Goal: Browse casually

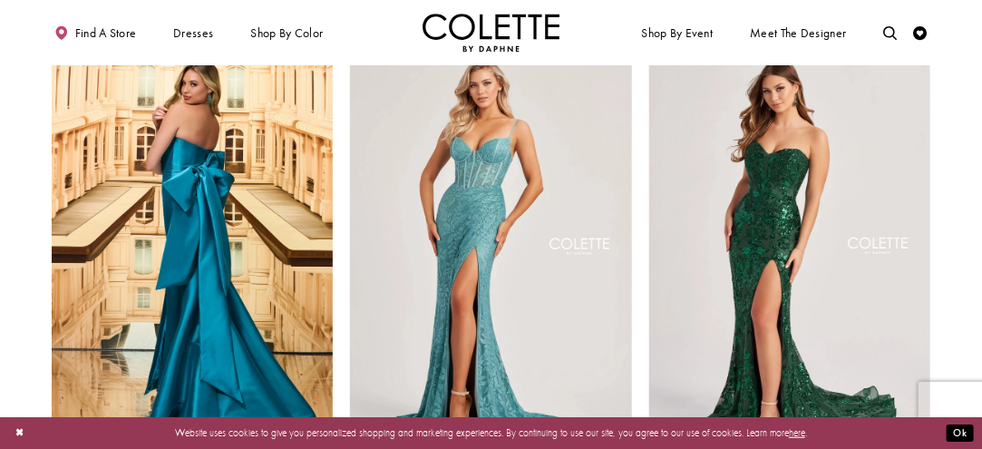
scroll to position [95, 0]
click at [722, 160] on img "Visit Colette by Daphne Style No. CL8440 Page" at bounding box center [790, 249] width 282 height 410
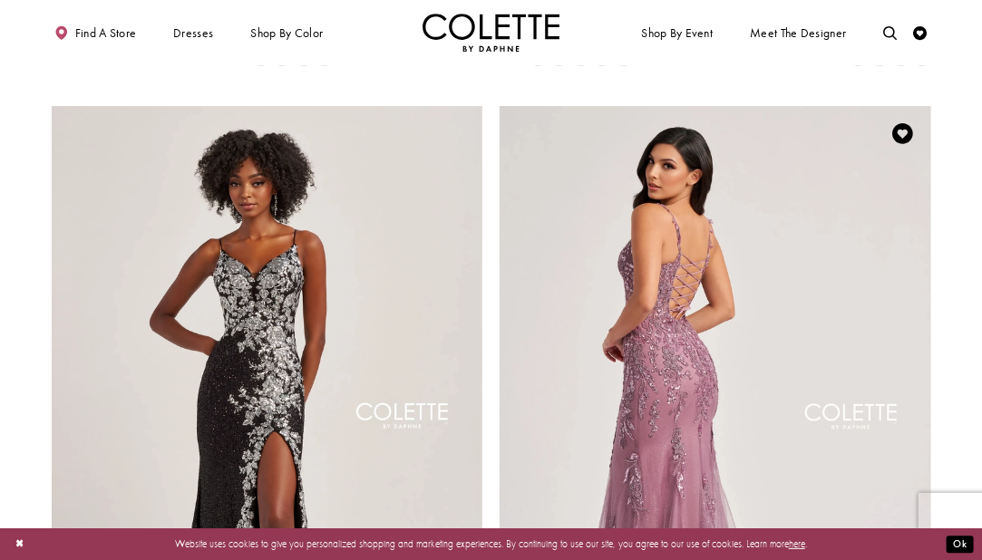
scroll to position [2062, 0]
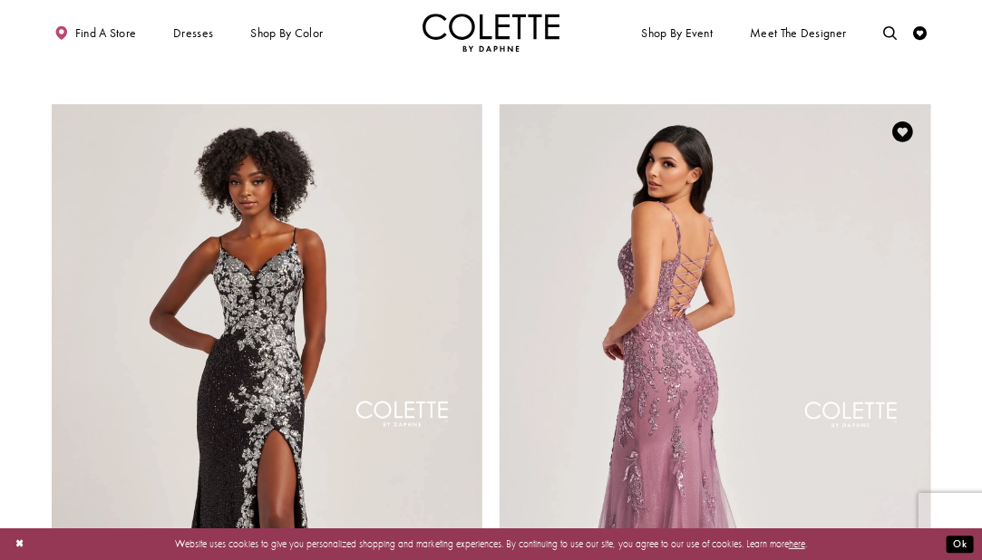
click at [818, 267] on img "Visit Colette by Daphne Style No. CL8210 Page" at bounding box center [716, 417] width 432 height 627
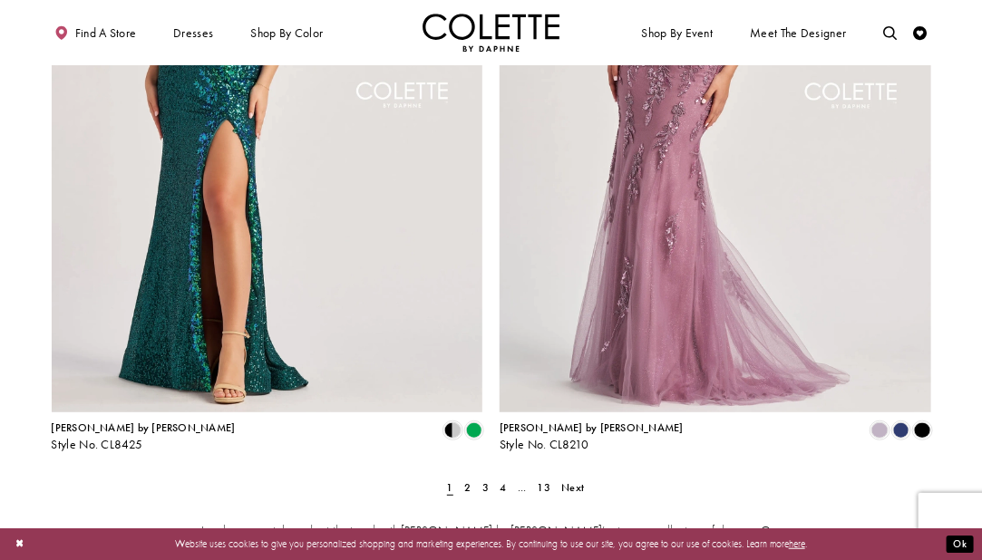
scroll to position [2421, 0]
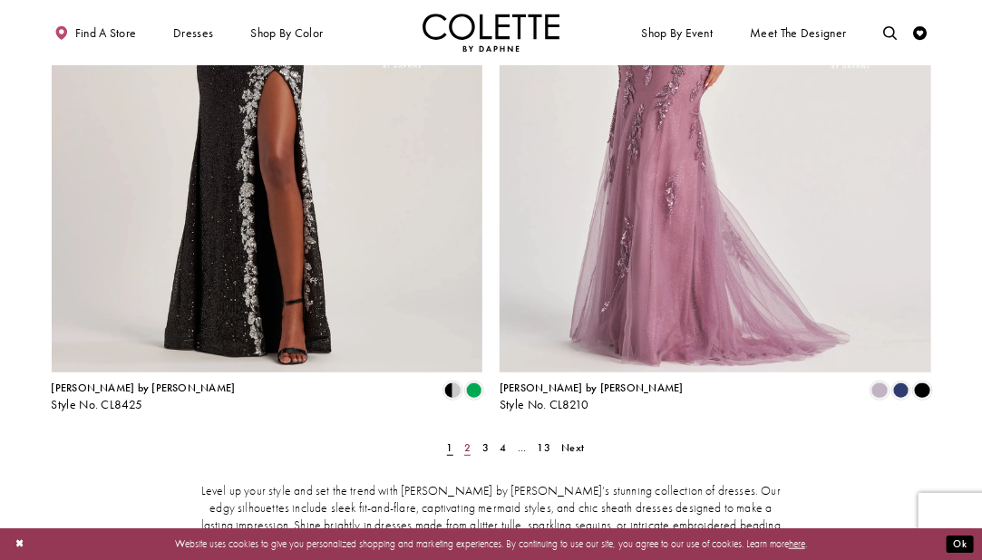
click at [464, 438] on link "2" at bounding box center [468, 448] width 15 height 20
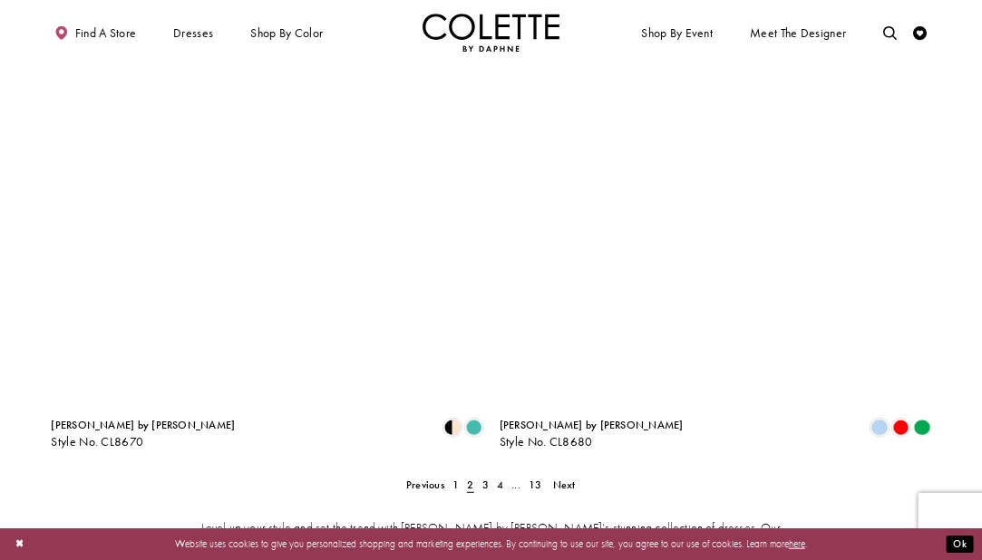
scroll to position [2385, 0]
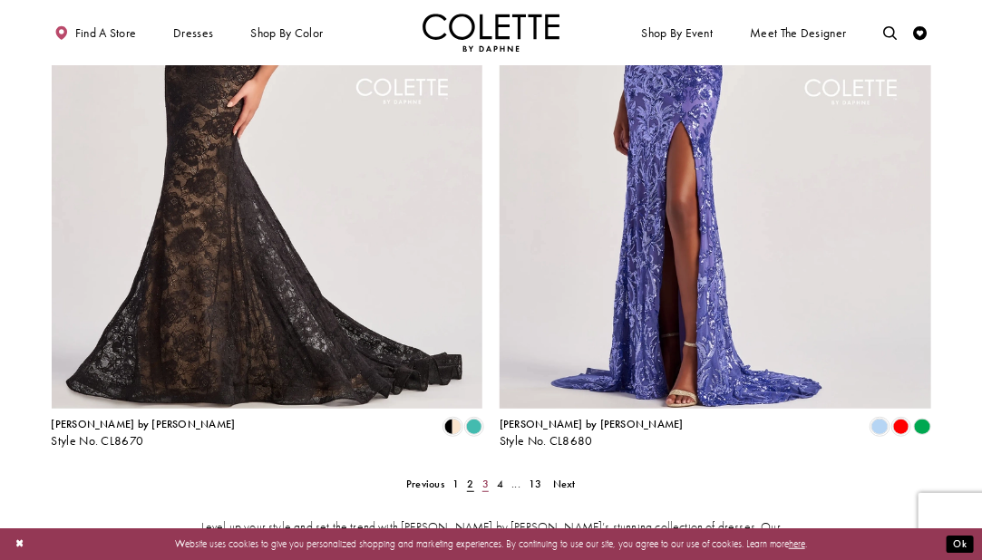
click at [486, 448] on span "3" at bounding box center [485, 484] width 6 height 15
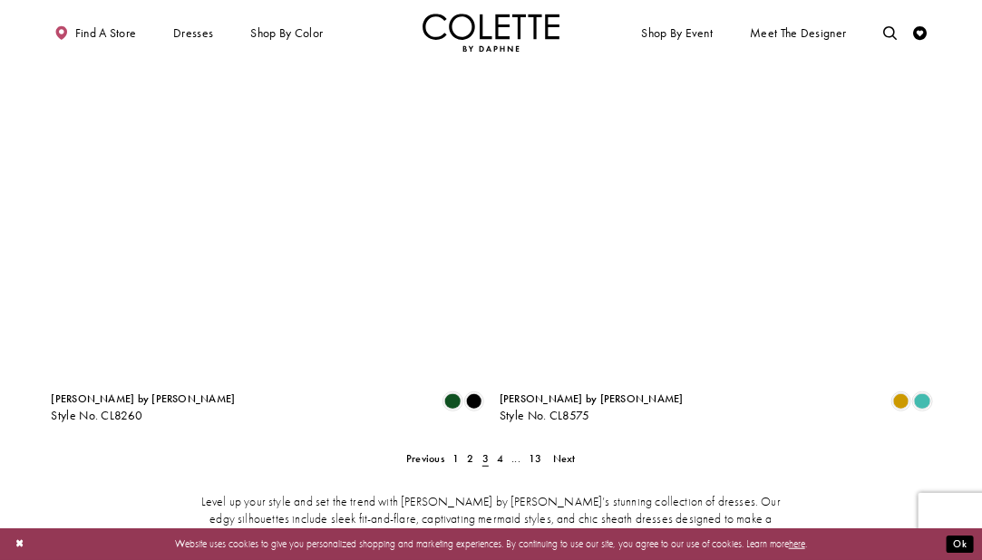
scroll to position [2412, 0]
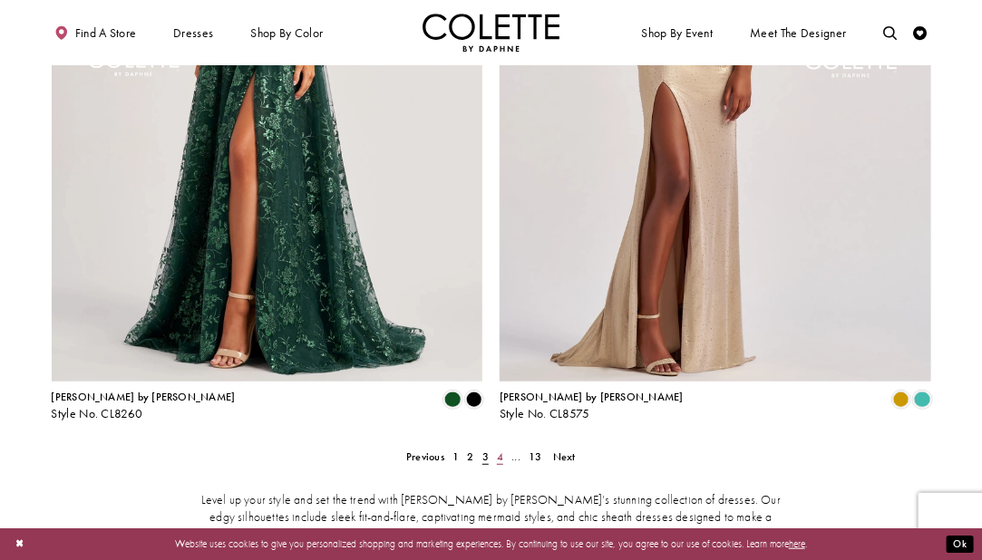
click at [501, 448] on span "4" at bounding box center [500, 457] width 6 height 15
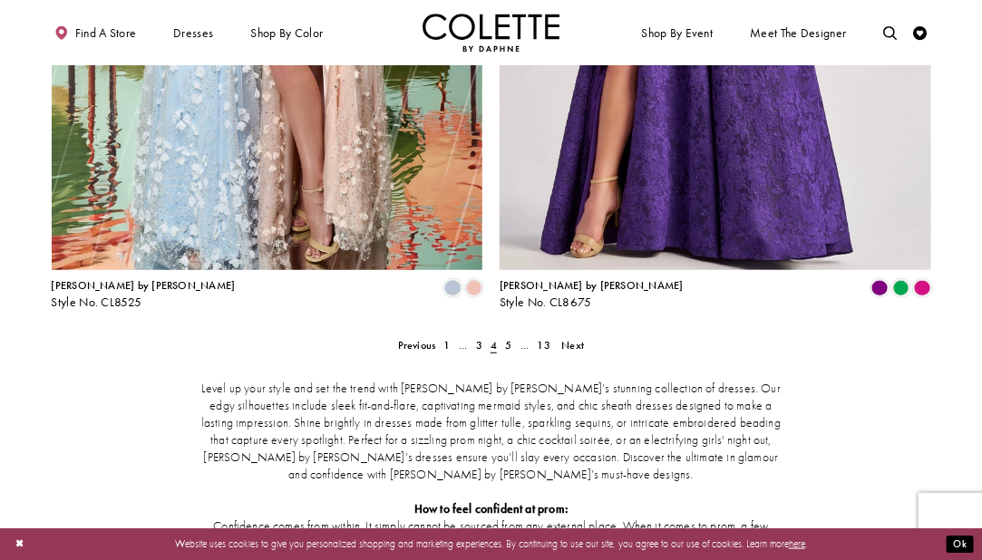
scroll to position [2523, 0]
click at [509, 339] on span "5" at bounding box center [508, 346] width 6 height 15
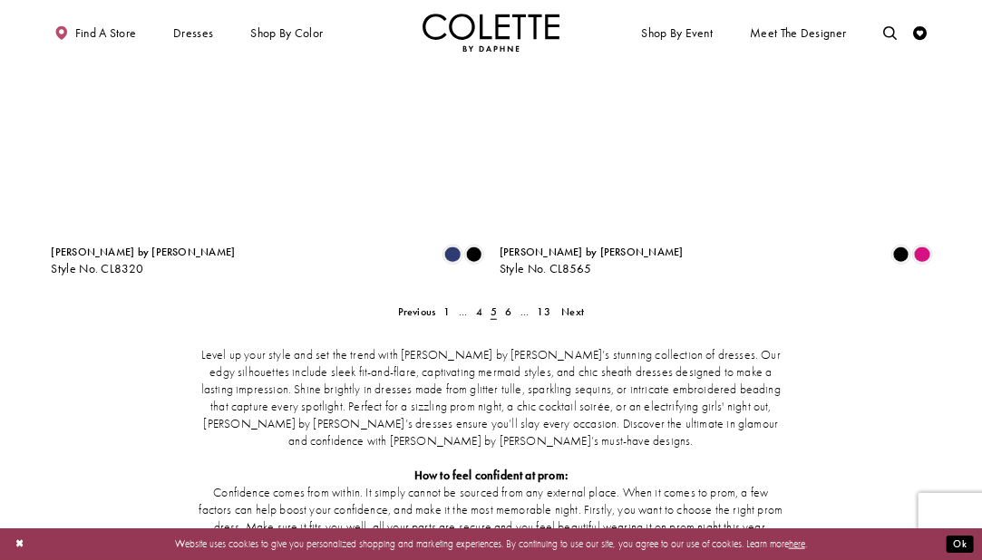
scroll to position [2556, 0]
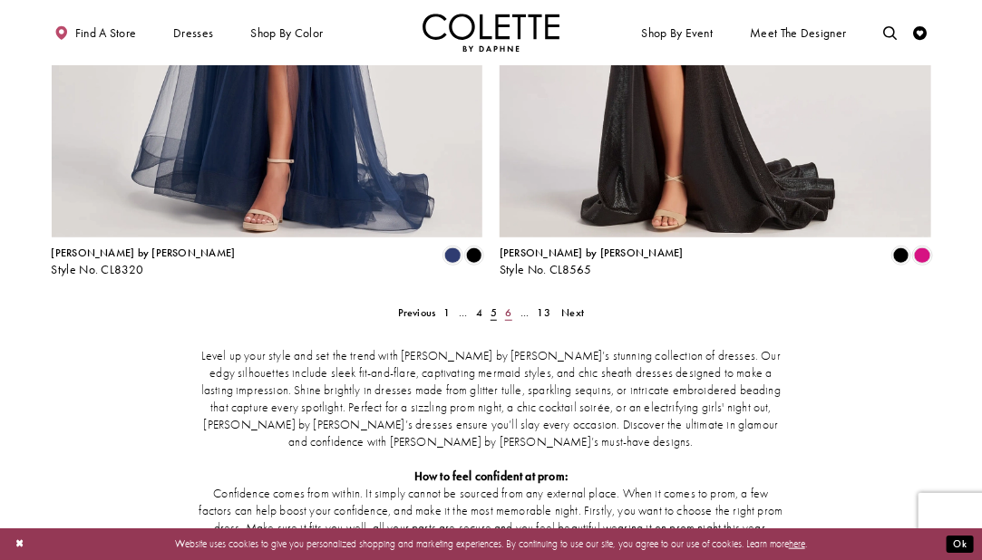
click at [508, 306] on span "6" at bounding box center [508, 313] width 6 height 15
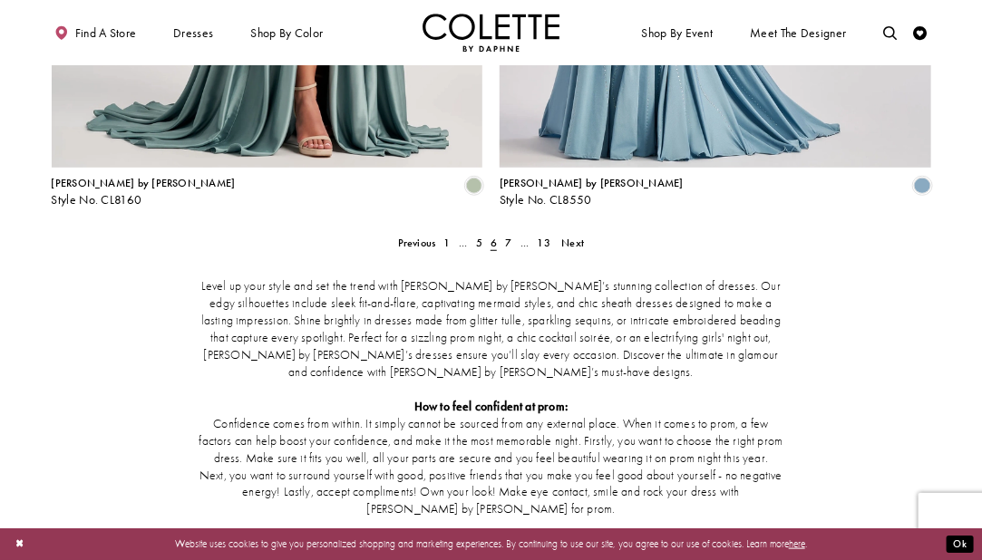
scroll to position [2627, 0]
click at [506, 235] on span "7" at bounding box center [508, 242] width 6 height 15
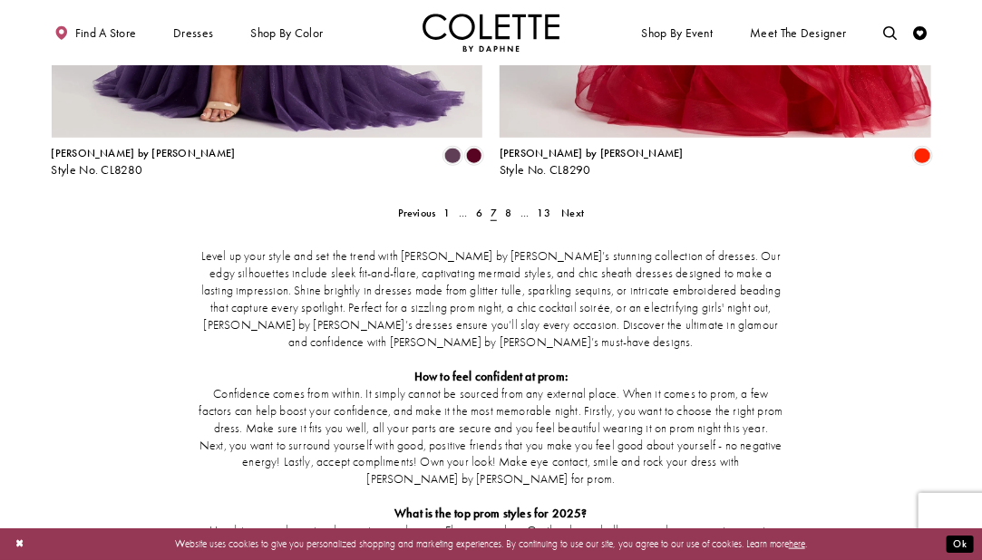
scroll to position [2657, 0]
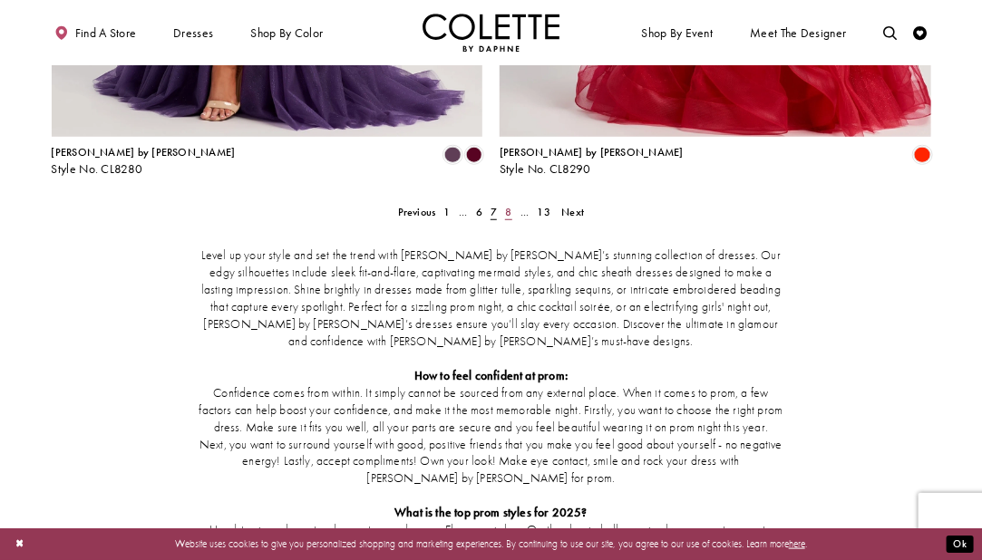
click at [508, 205] on span "8" at bounding box center [508, 212] width 6 height 15
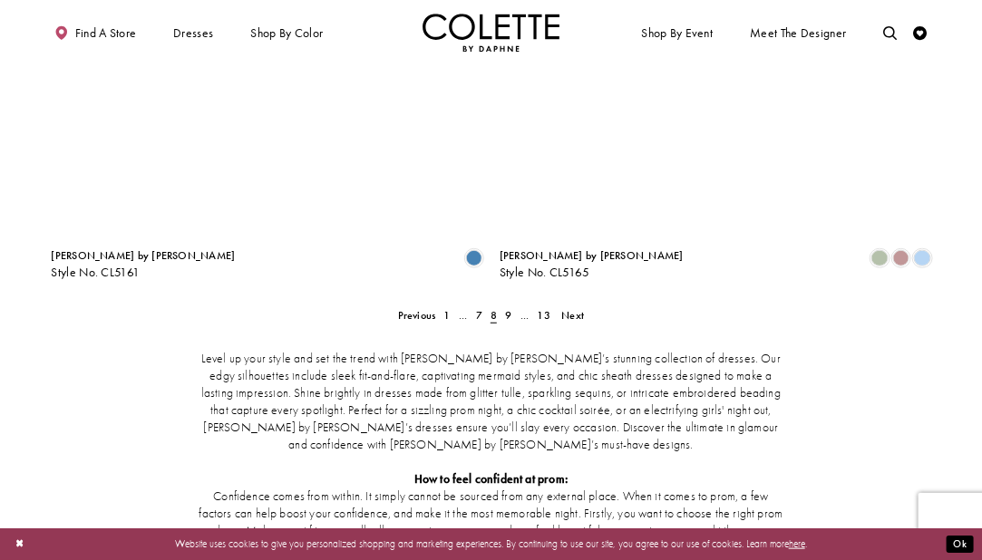
scroll to position [2554, 0]
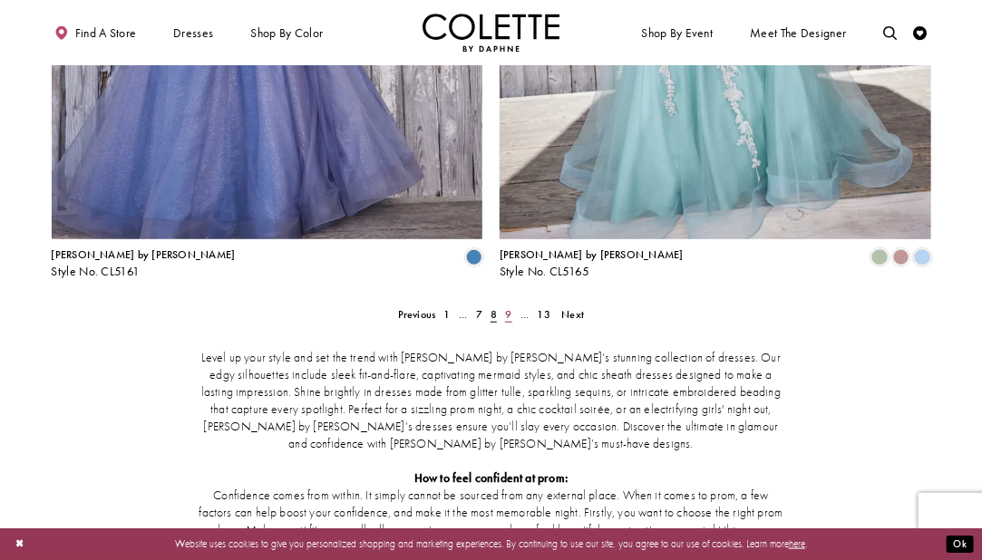
click at [505, 305] on link "9" at bounding box center [508, 315] width 15 height 20
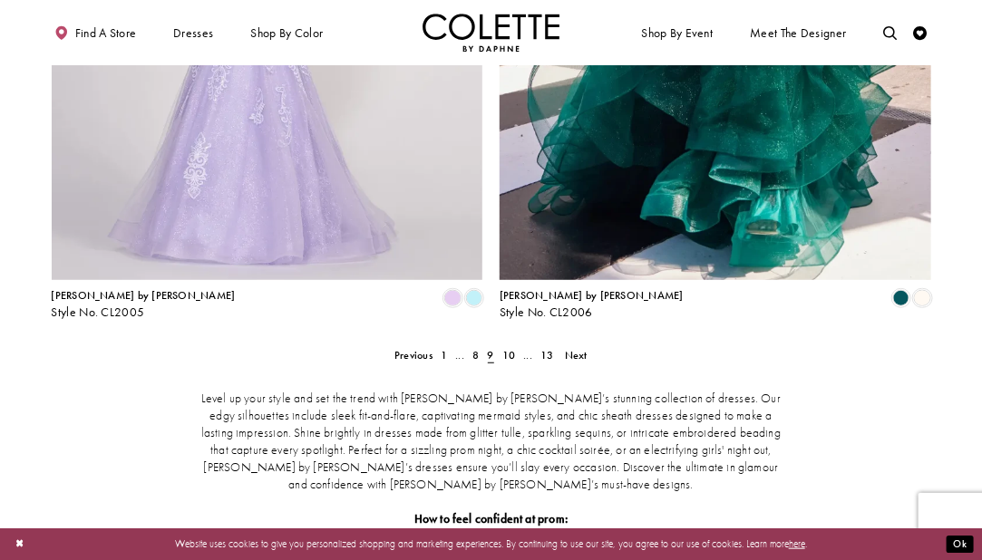
scroll to position [2512, 0]
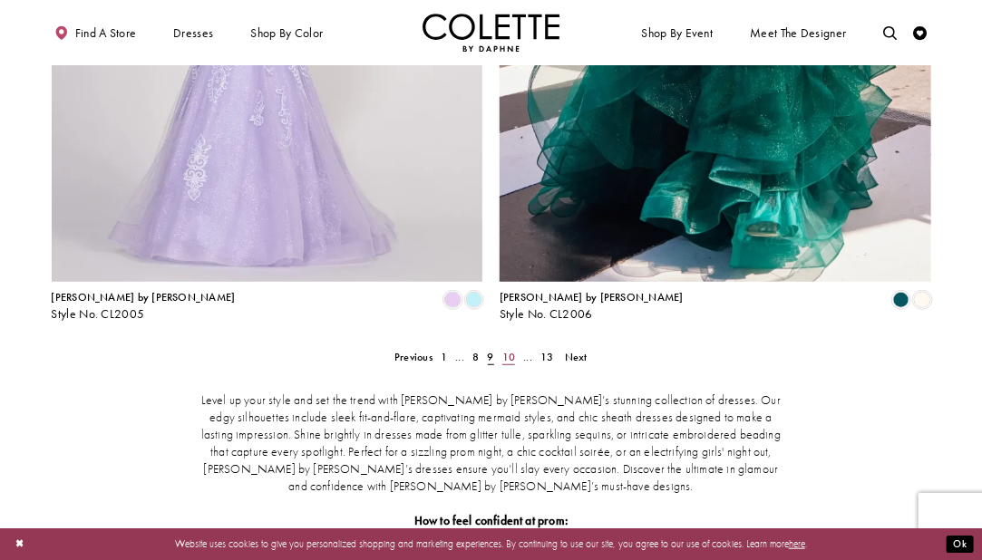
click at [512, 350] on span "10" at bounding box center [508, 357] width 13 height 15
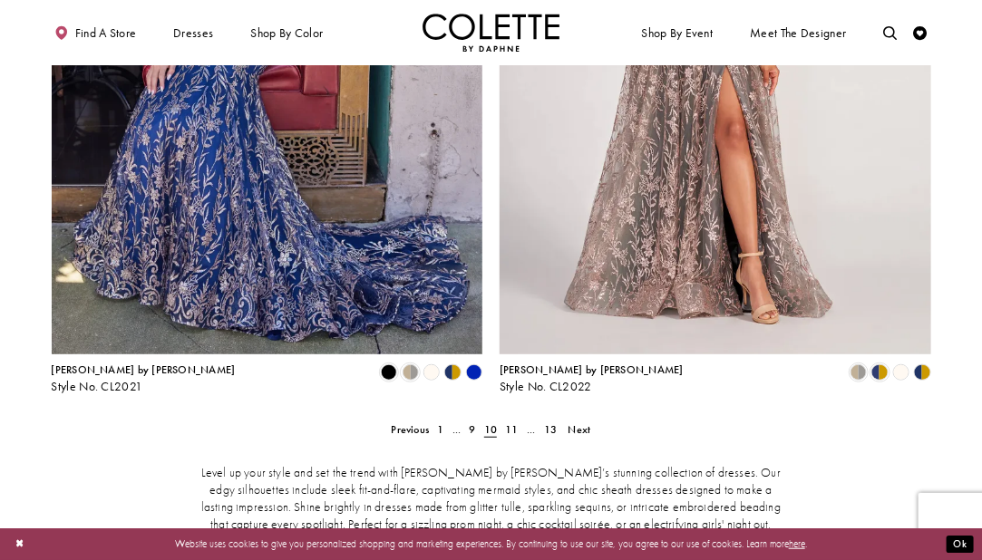
scroll to position [2440, 0]
click at [510, 422] on span "11" at bounding box center [511, 429] width 13 height 15
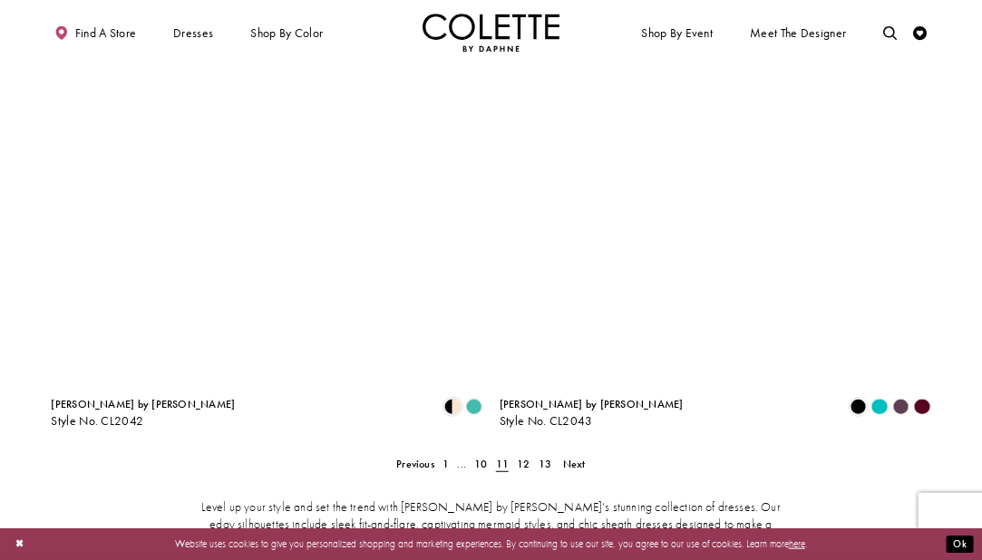
scroll to position [2406, 0]
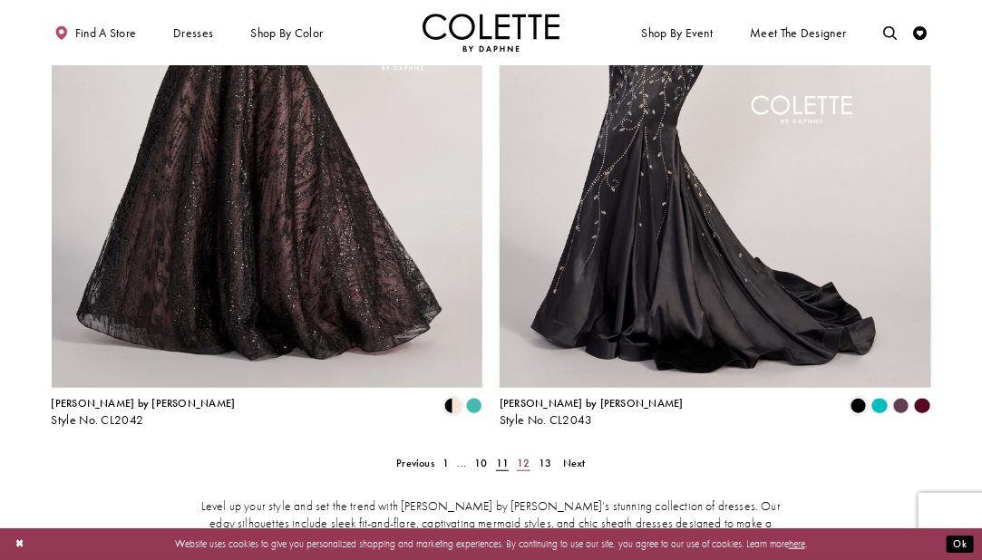
click at [522, 448] on span "12" at bounding box center [523, 463] width 13 height 15
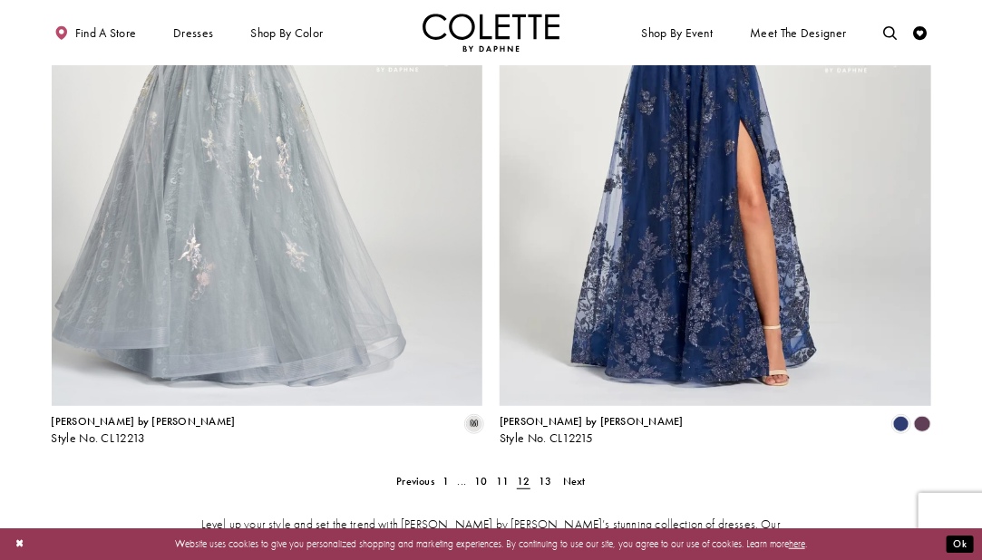
scroll to position [2390, 0]
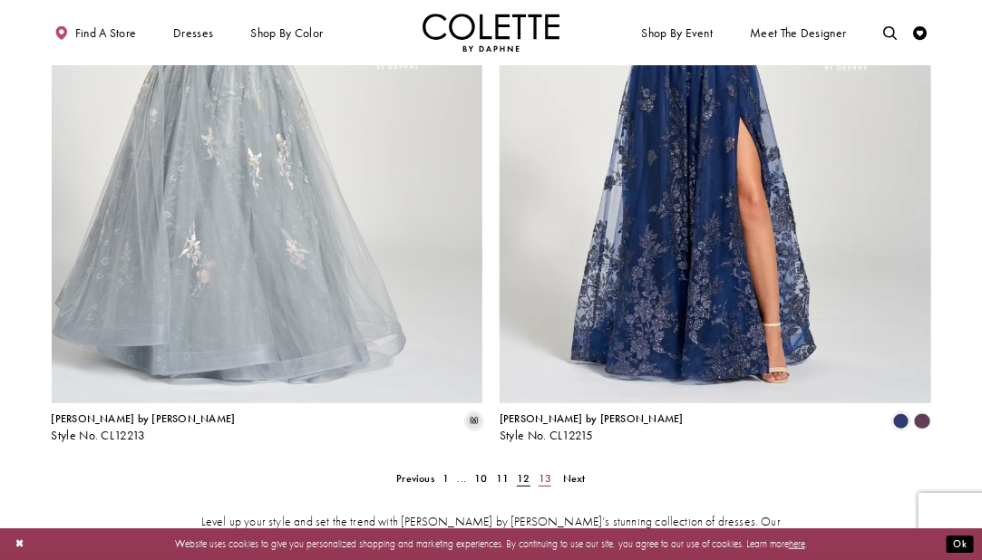
click at [548, 448] on span "13" at bounding box center [545, 479] width 13 height 15
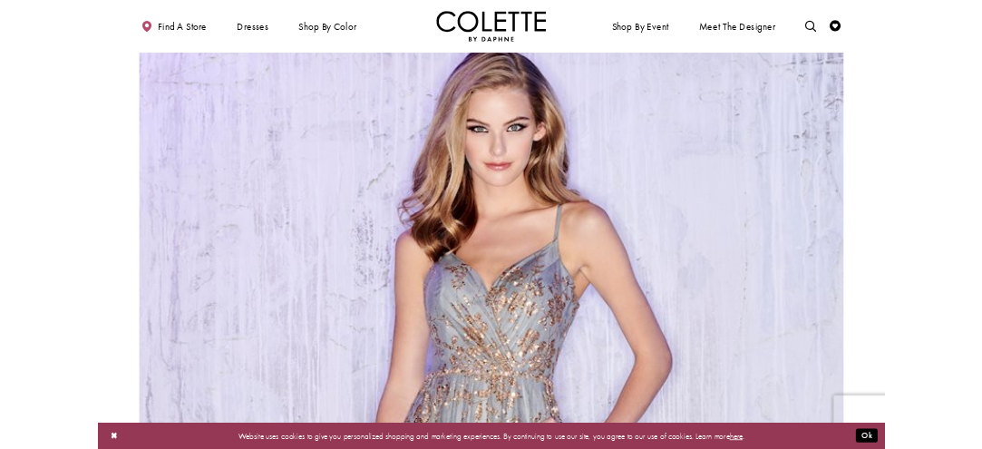
scroll to position [1632, 0]
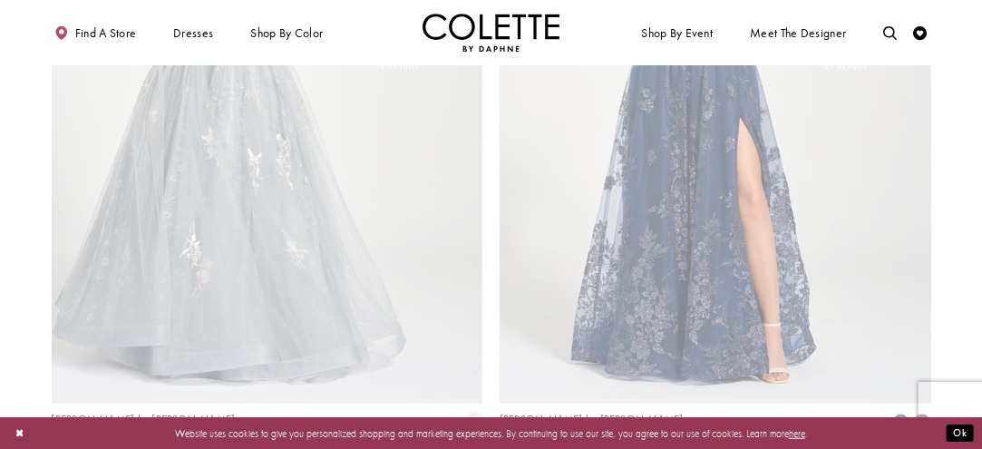
scroll to position [73, 0]
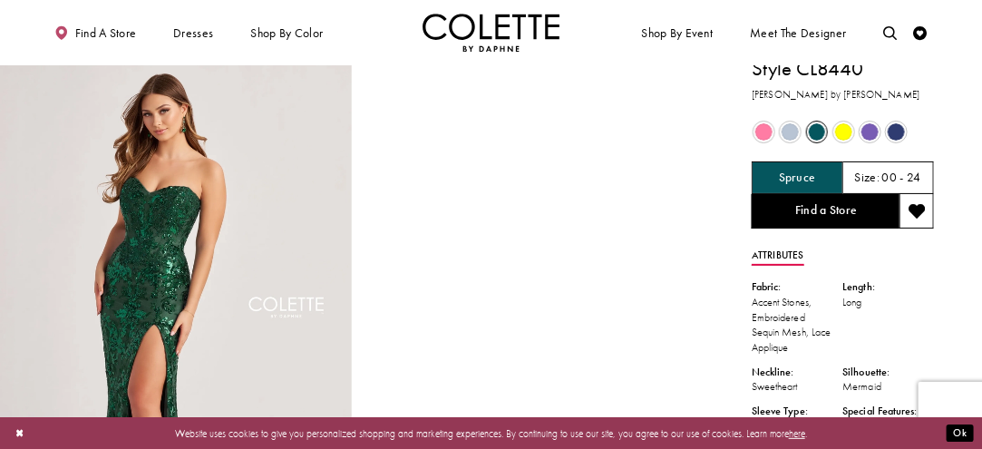
scroll to position [13, 0]
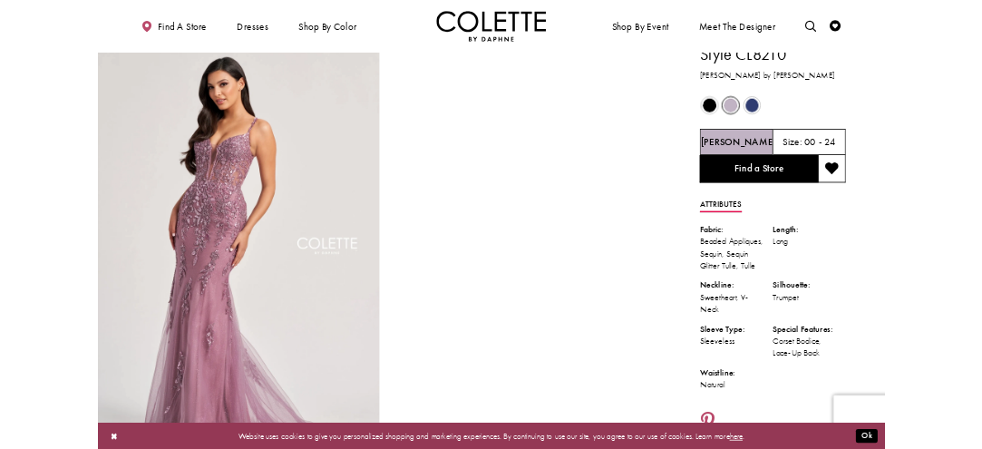
scroll to position [8, 0]
